Goal: Transaction & Acquisition: Book appointment/travel/reservation

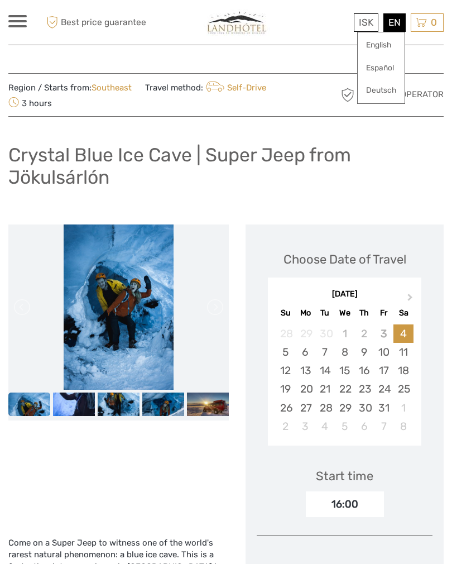
click at [388, 42] on link "English" at bounding box center [381, 45] width 47 height 20
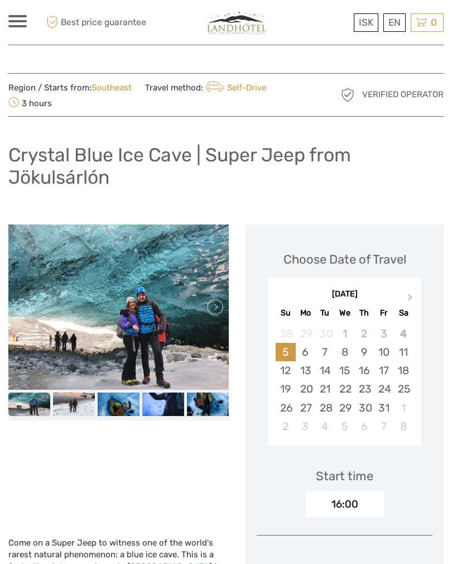
click at [220, 305] on link at bounding box center [214, 306] width 18 height 18
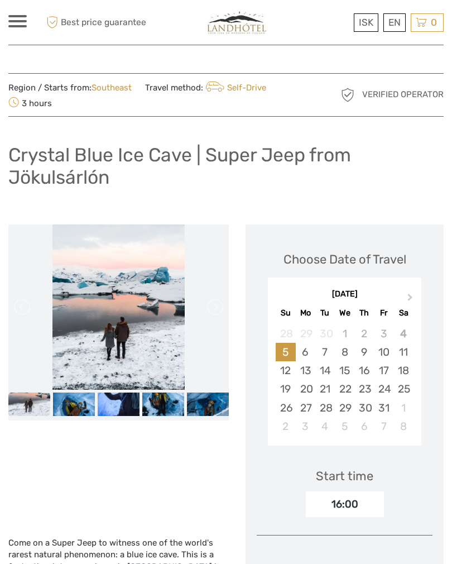
click at [213, 301] on link at bounding box center [214, 306] width 18 height 18
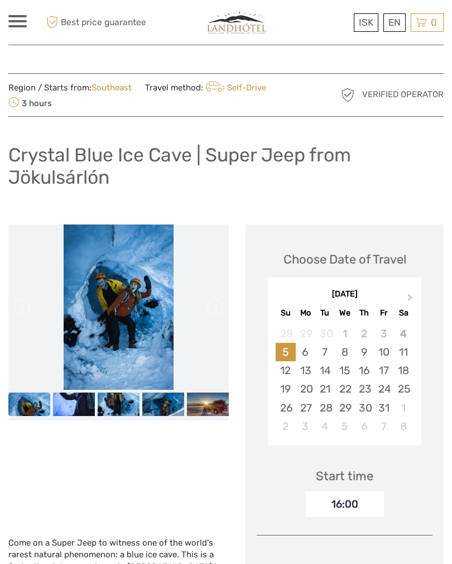
click at [217, 302] on link at bounding box center [214, 306] width 18 height 18
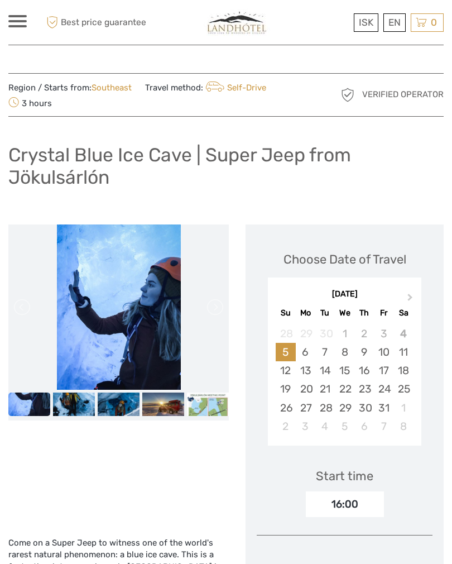
click at [213, 301] on link at bounding box center [214, 306] width 18 height 18
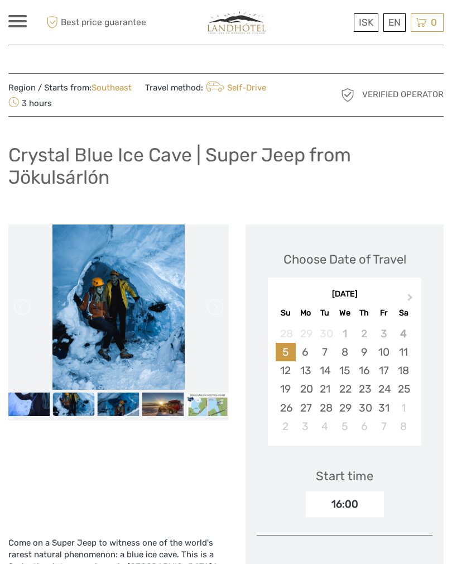
click at [221, 300] on link at bounding box center [214, 306] width 18 height 18
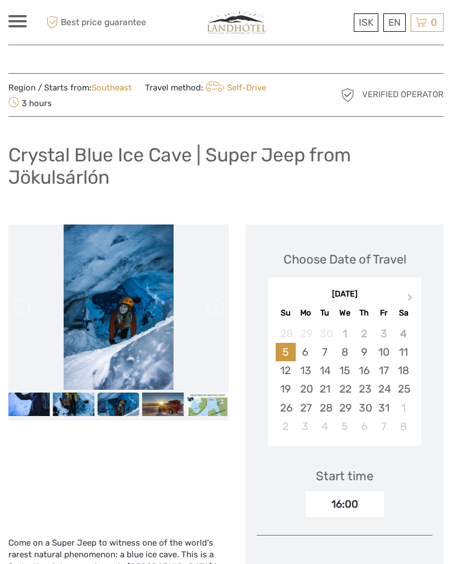
click at [216, 298] on link at bounding box center [214, 306] width 18 height 18
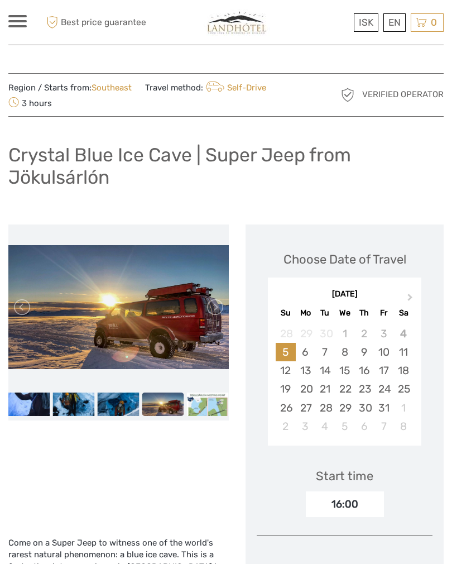
click at [218, 302] on link at bounding box center [214, 306] width 18 height 18
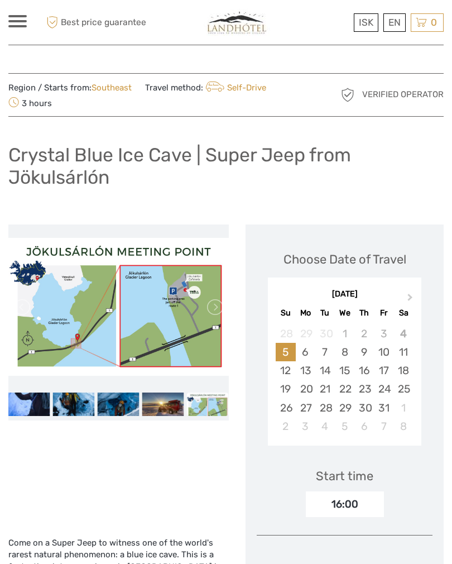
click at [216, 304] on link at bounding box center [214, 306] width 18 height 18
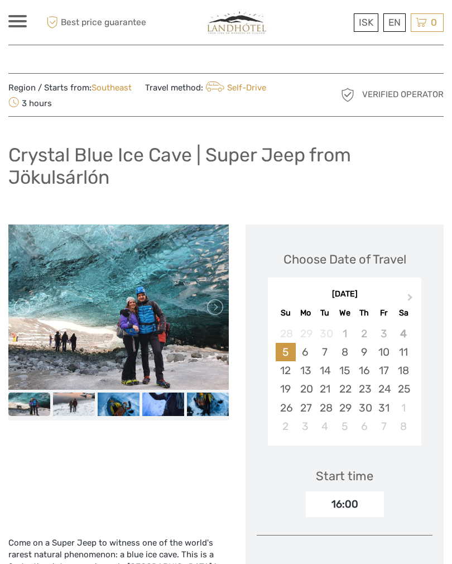
click at [216, 304] on link at bounding box center [214, 306] width 18 height 18
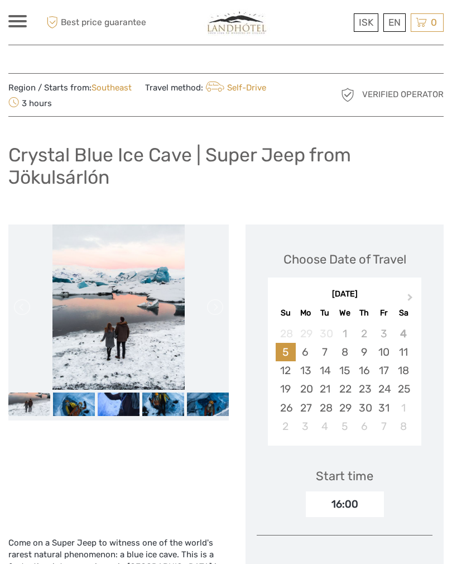
click at [213, 300] on link at bounding box center [214, 306] width 18 height 18
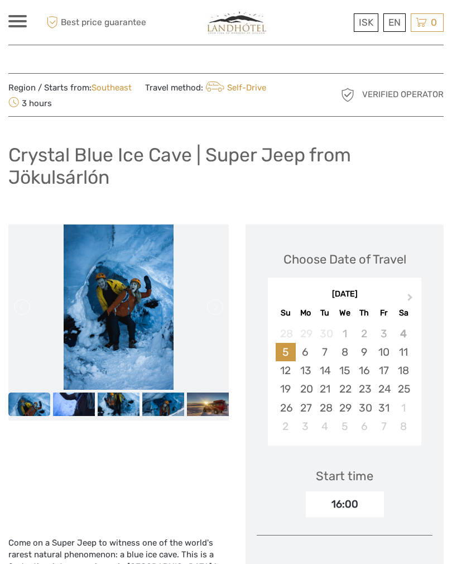
click at [220, 307] on link at bounding box center [214, 306] width 18 height 18
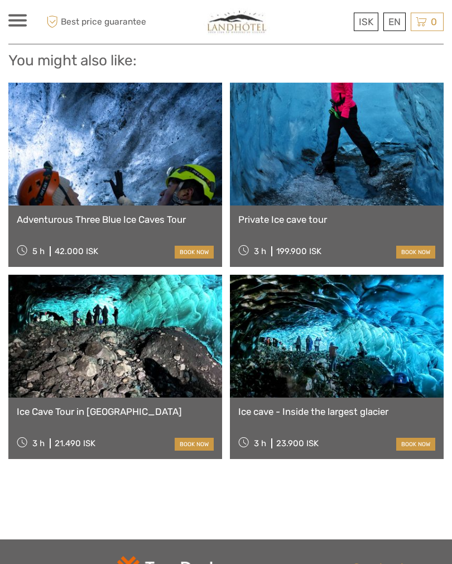
scroll to position [1085, 0]
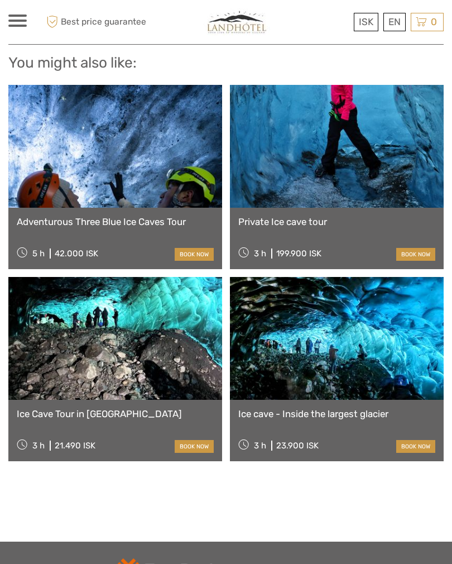
click at [381, 277] on link at bounding box center [337, 338] width 214 height 123
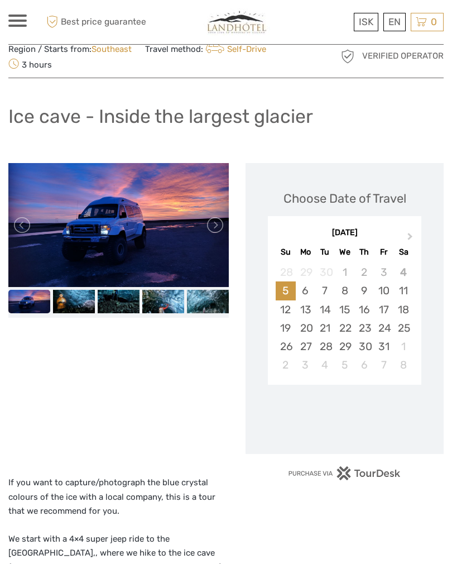
scroll to position [42, 0]
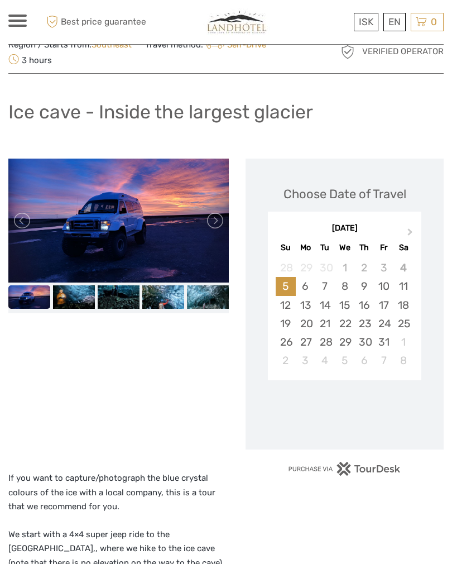
click at [216, 218] on link at bounding box center [214, 220] width 18 height 18
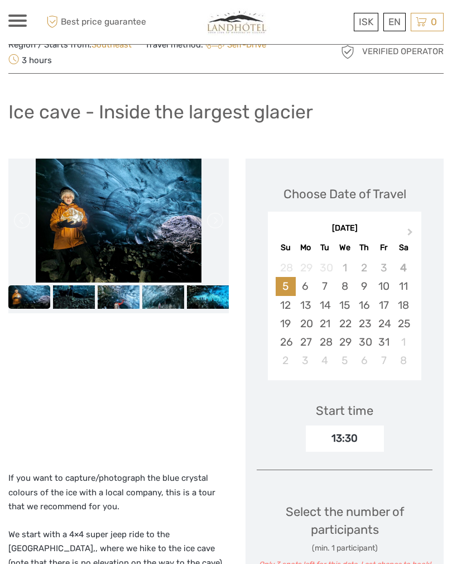
click at [222, 221] on link at bounding box center [214, 220] width 18 height 18
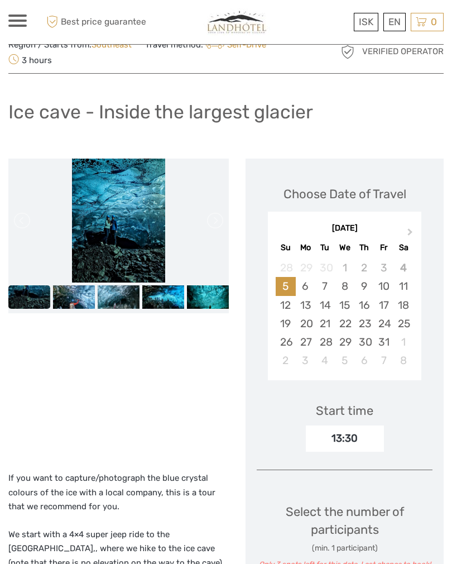
click at [216, 219] on link at bounding box center [214, 220] width 18 height 18
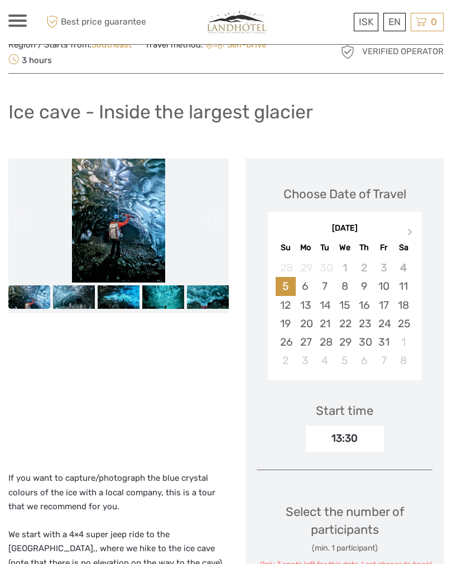
click at [219, 218] on link at bounding box center [214, 220] width 18 height 18
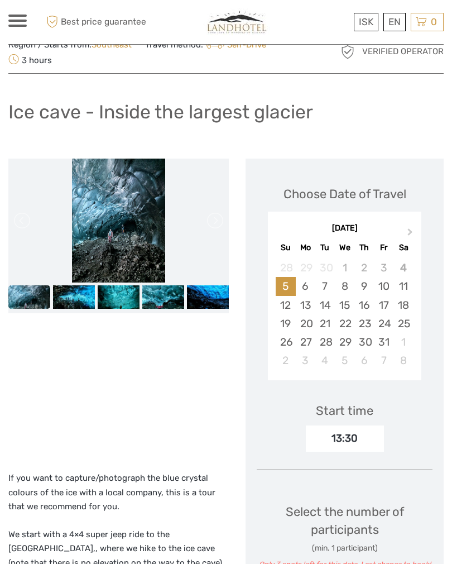
click at [225, 214] on li at bounding box center [118, 220] width 220 height 124
click at [221, 245] on li at bounding box center [118, 220] width 220 height 124
click at [218, 222] on link at bounding box center [214, 220] width 18 height 18
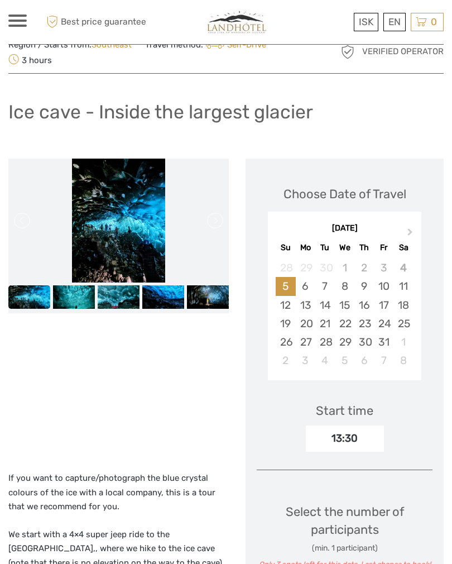
click at [215, 221] on link at bounding box center [214, 220] width 18 height 18
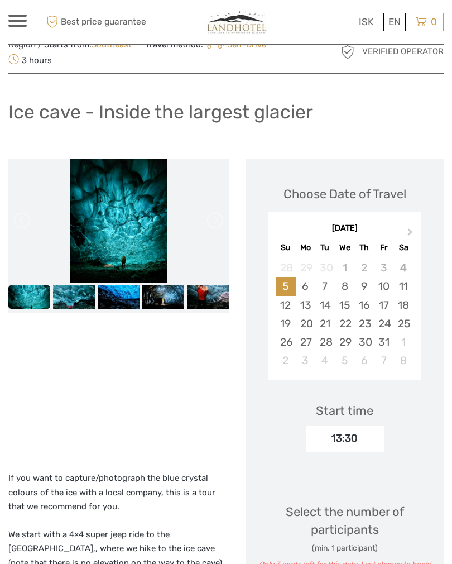
click at [214, 222] on link at bounding box center [214, 220] width 18 height 18
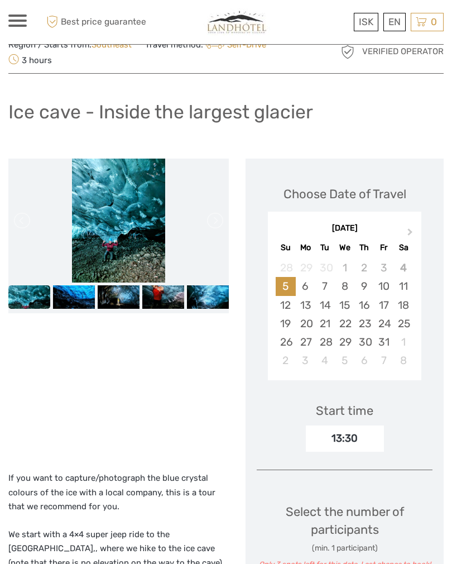
click at [215, 219] on link at bounding box center [214, 220] width 18 height 18
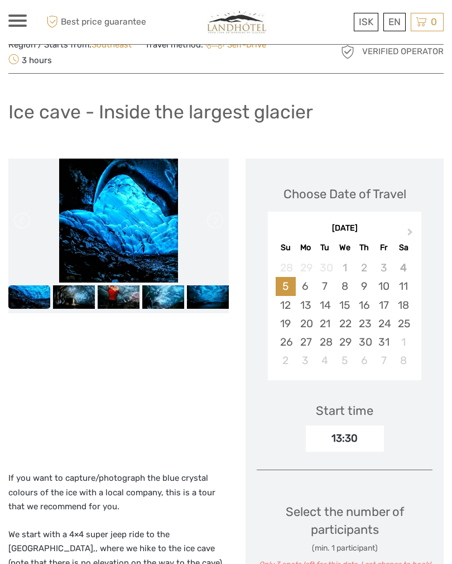
click at [222, 211] on link at bounding box center [214, 220] width 18 height 18
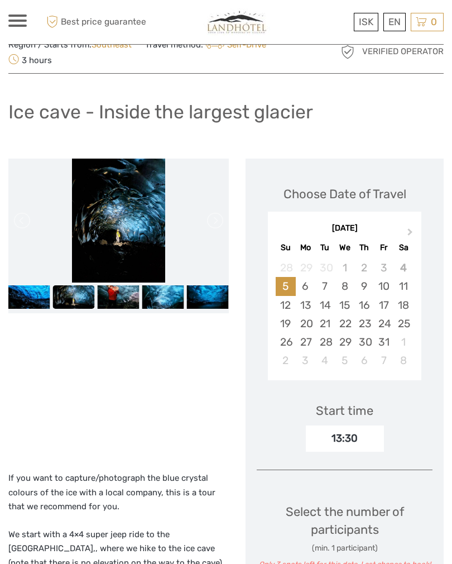
click at [222, 216] on link at bounding box center [214, 220] width 18 height 18
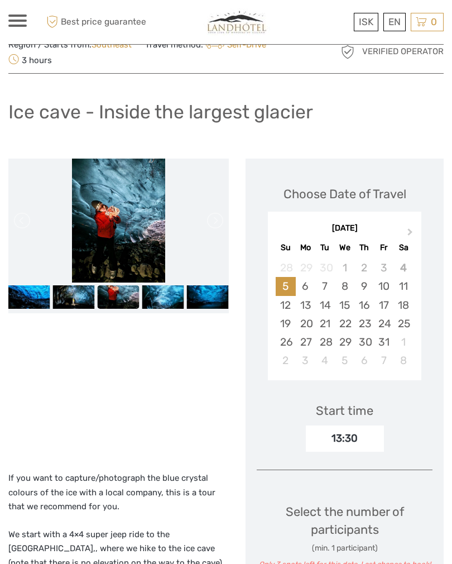
click at [222, 215] on link at bounding box center [214, 220] width 18 height 18
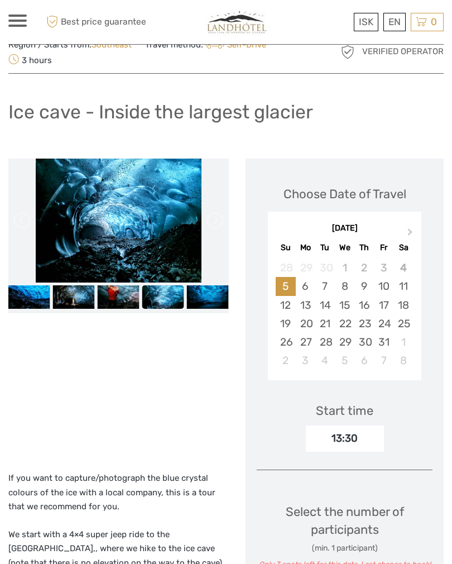
click at [222, 217] on link at bounding box center [214, 220] width 18 height 18
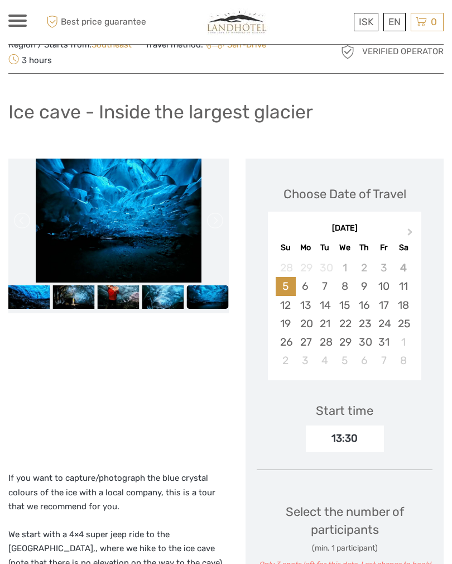
click at [222, 223] on link at bounding box center [214, 220] width 18 height 18
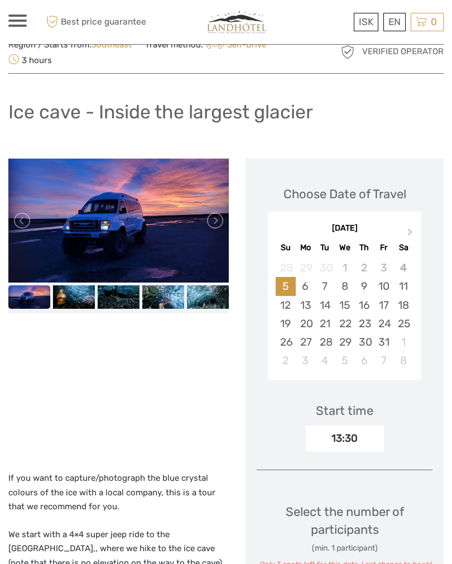
click at [220, 223] on link at bounding box center [214, 220] width 18 height 18
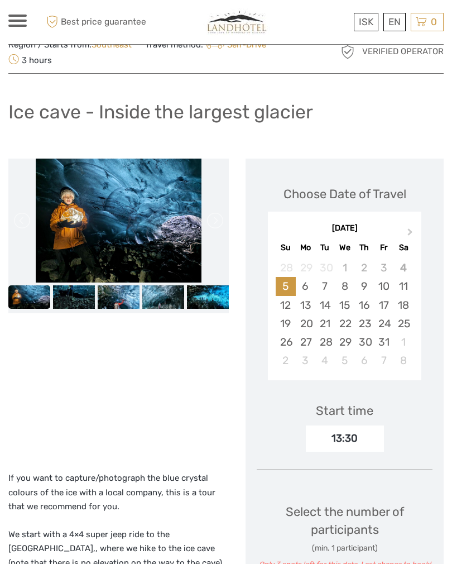
click at [221, 224] on link at bounding box center [214, 220] width 18 height 18
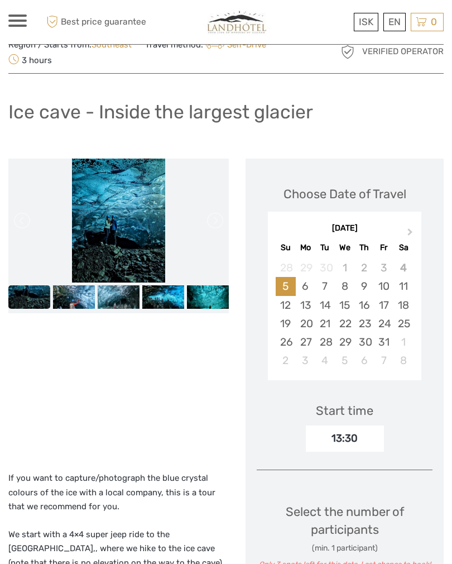
click at [223, 223] on link at bounding box center [214, 220] width 18 height 18
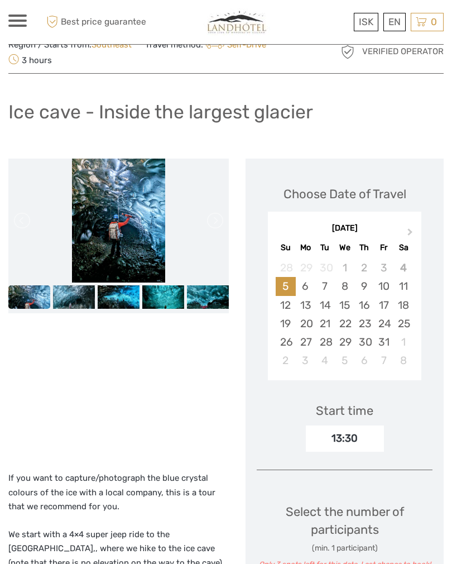
click at [220, 221] on link at bounding box center [214, 220] width 18 height 18
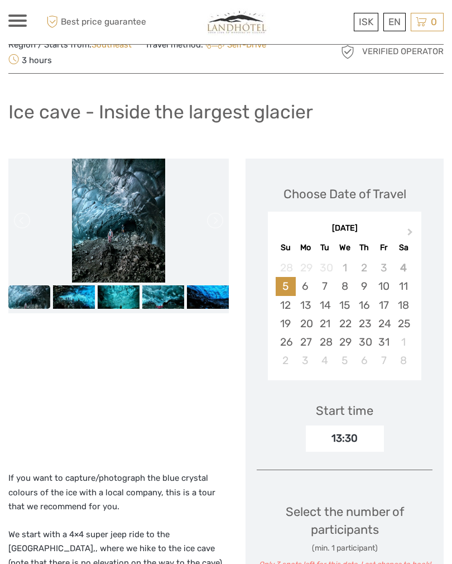
click at [301, 277] on div "6" at bounding box center [306, 286] width 20 height 18
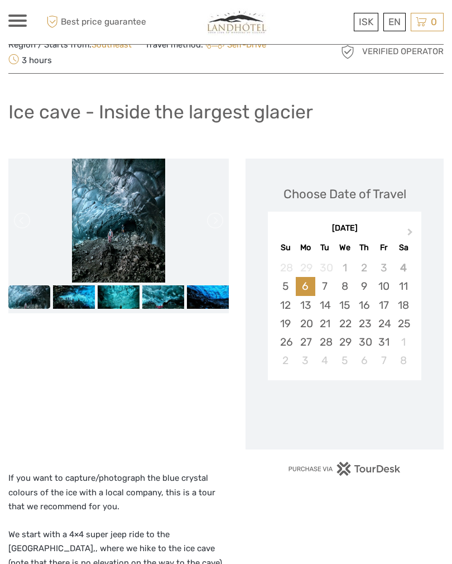
click at [327, 285] on div "7" at bounding box center [325, 286] width 20 height 18
